Goal: Task Accomplishment & Management: Use online tool/utility

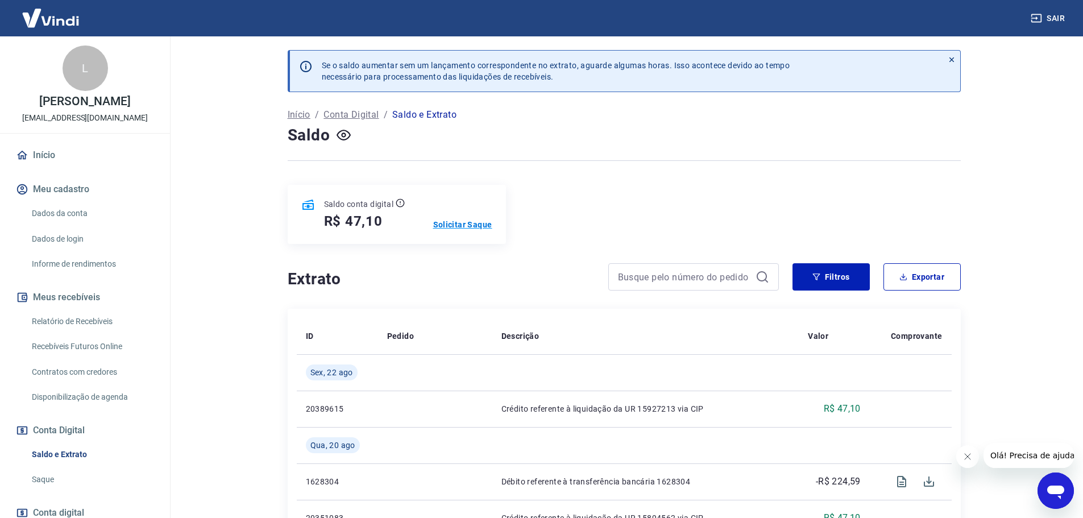
click at [463, 227] on p "Solicitar Saque" at bounding box center [462, 224] width 59 height 11
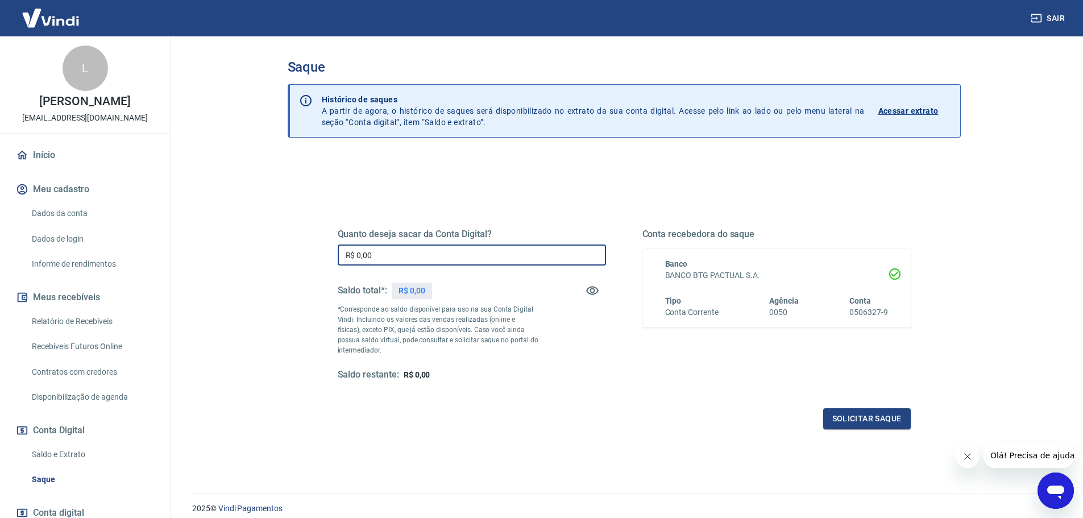
click at [465, 251] on input "R$ 0,00" at bounding box center [472, 254] width 268 height 21
type input "R$ 47,10"
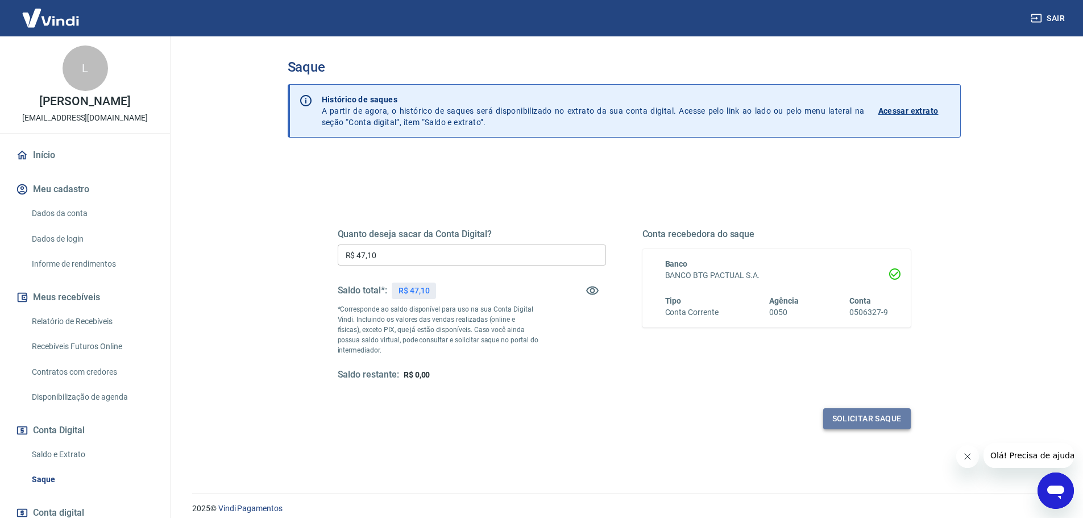
click at [863, 418] on button "Solicitar saque" at bounding box center [867, 418] width 88 height 21
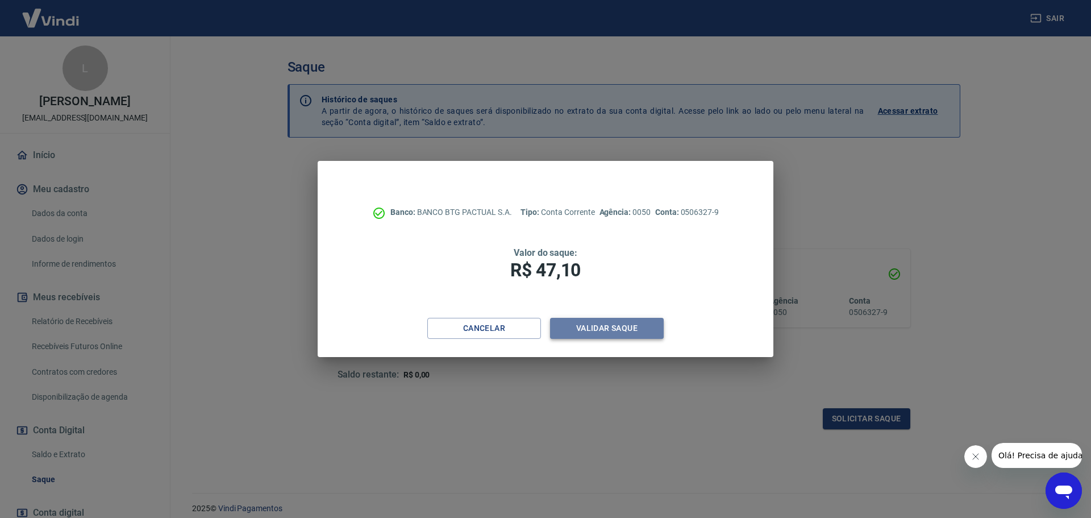
click at [611, 325] on button "Validar saque" at bounding box center [607, 328] width 114 height 21
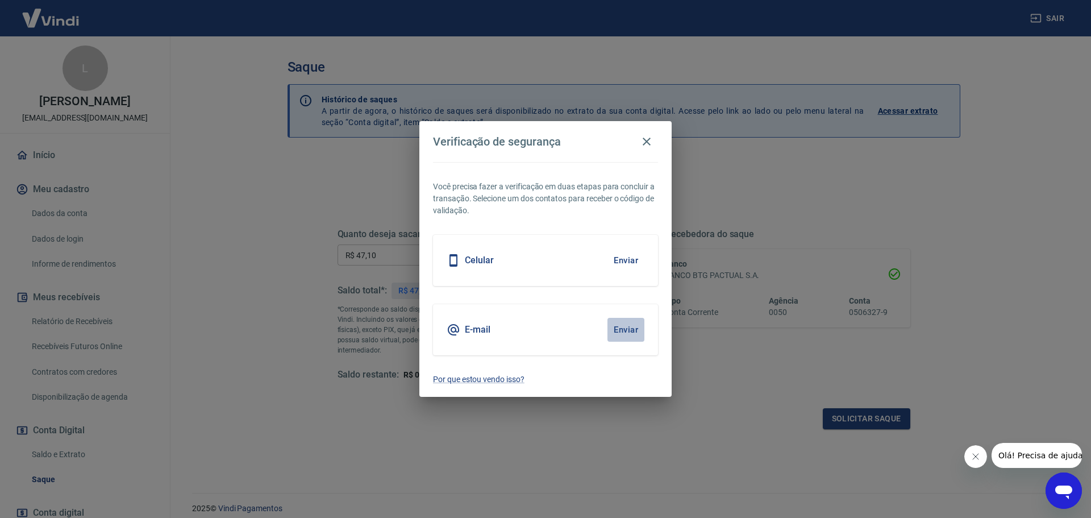
click at [623, 331] on button "Enviar" at bounding box center [626, 330] width 37 height 24
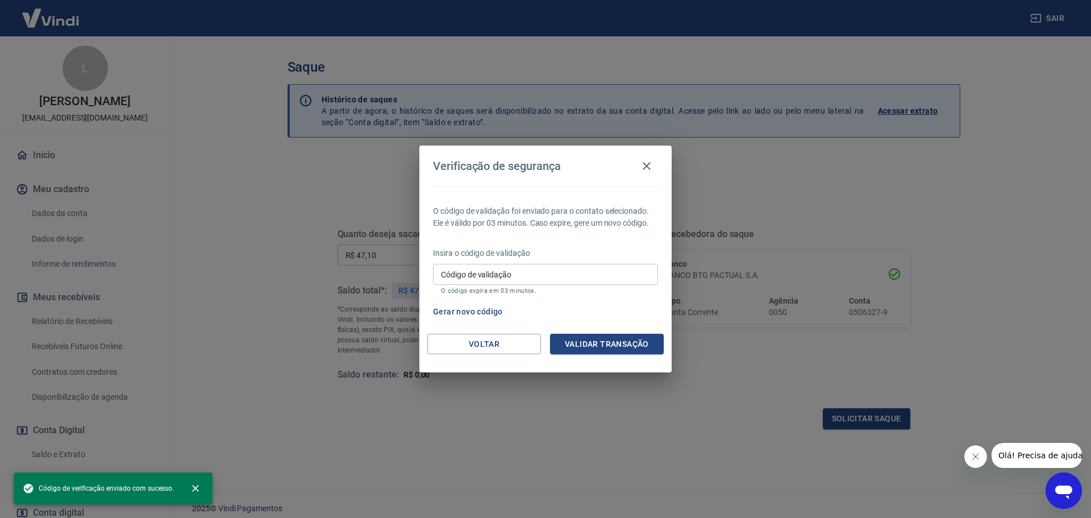
click at [538, 282] on input "Código de validação" at bounding box center [545, 274] width 225 height 21
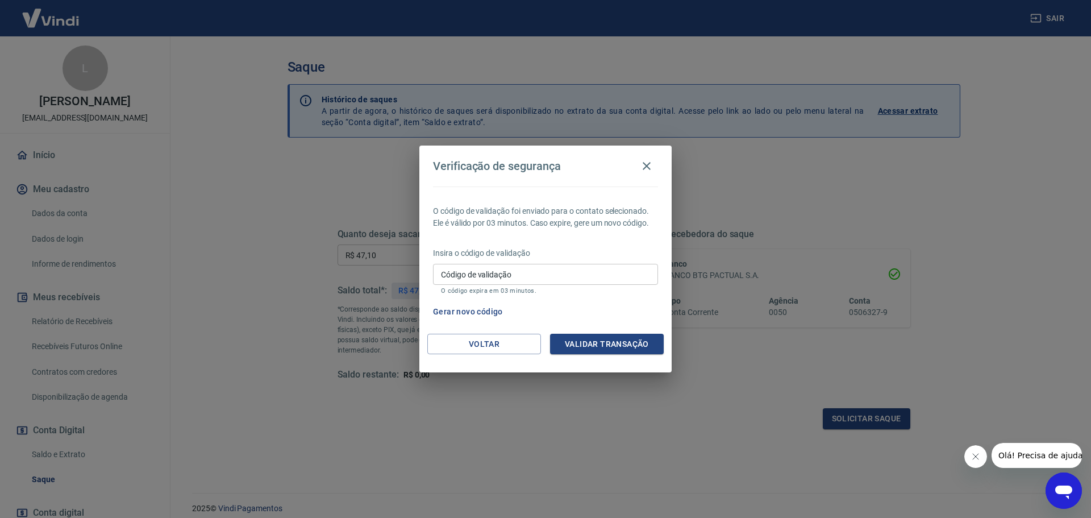
click at [502, 279] on div "Código de validação Código de validação O código expira em 03 minutos." at bounding box center [545, 279] width 225 height 31
paste input "593398"
type input "593398"
click at [602, 347] on button "Validar transação" at bounding box center [607, 344] width 114 height 21
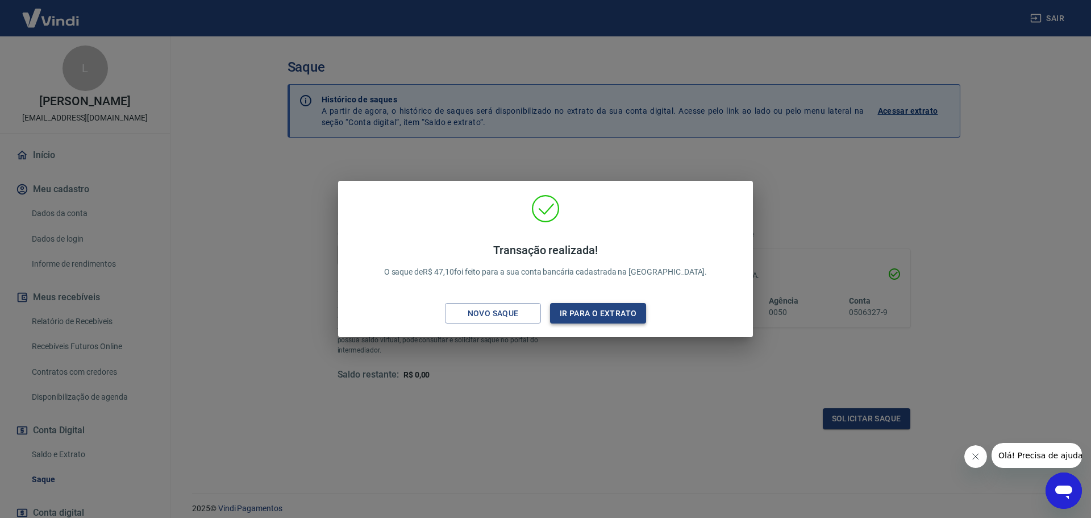
click at [628, 314] on button "Ir para o extrato" at bounding box center [598, 313] width 96 height 21
